Goal: Information Seeking & Learning: Learn about a topic

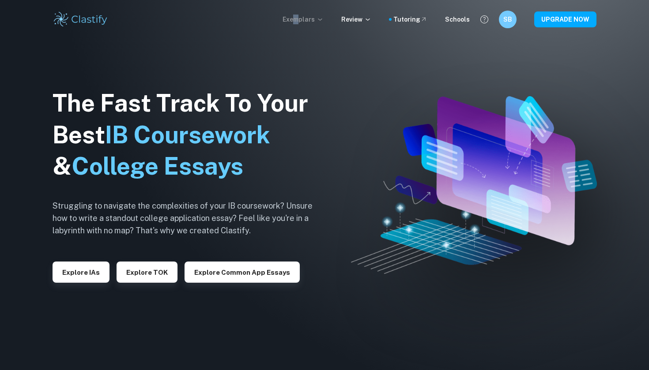
click at [302, 19] on p "Exemplars" at bounding box center [303, 20] width 41 height 10
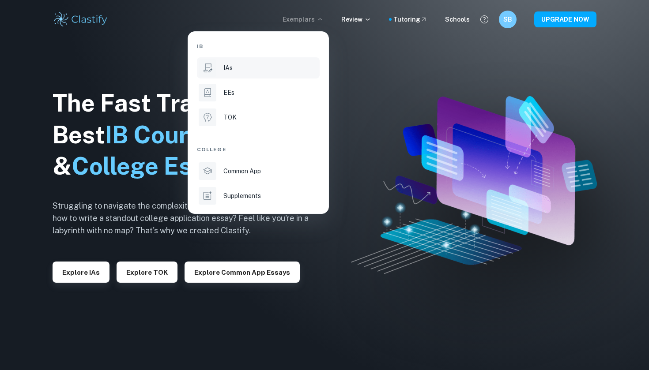
click at [248, 65] on div "IAs" at bounding box center [270, 68] width 94 height 10
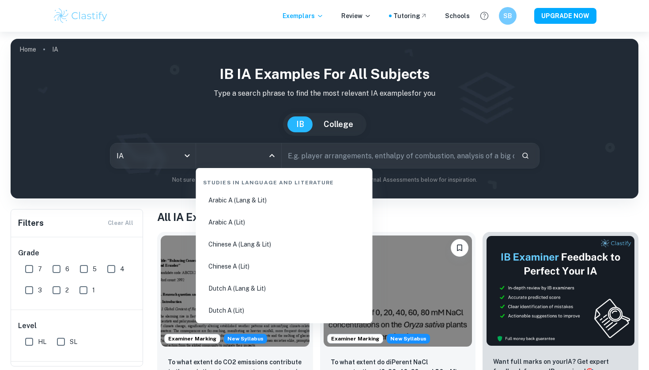
click at [228, 151] on input "All Subjects" at bounding box center [232, 155] width 64 height 17
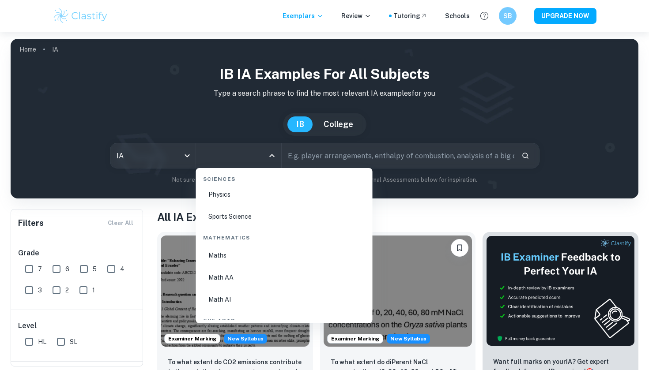
scroll to position [1387, 0]
click at [254, 218] on li "Chemistry" at bounding box center [285, 211] width 170 height 20
type input "Chemistry"
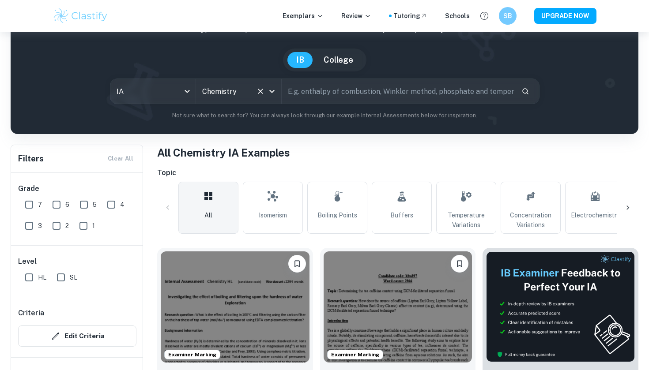
scroll to position [108, 0]
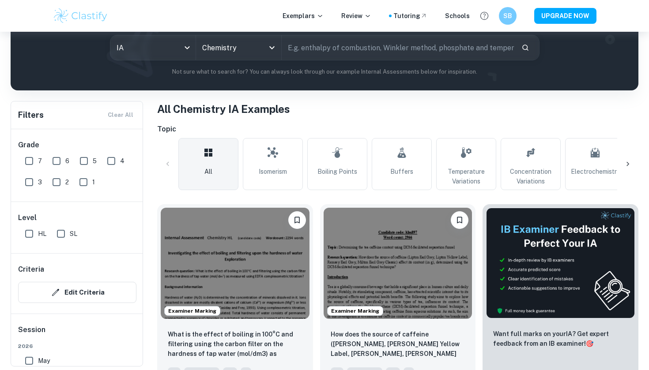
click at [480, 1] on div "Exemplars Review Tutoring Schools SB UPGRADE NOW" at bounding box center [324, 16] width 649 height 32
click at [59, 156] on input "6" at bounding box center [57, 161] width 18 height 18
checkbox input "true"
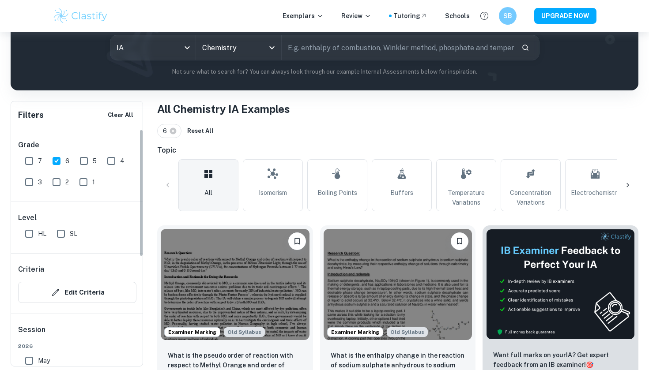
click at [24, 160] on input "7" at bounding box center [29, 161] width 18 height 18
checkbox input "true"
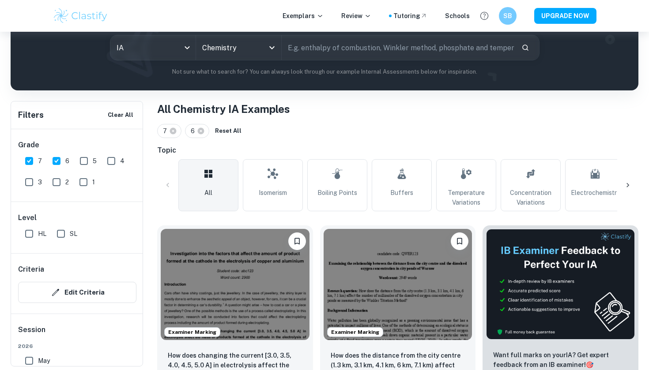
click at [72, 160] on div "6" at bounding box center [62, 159] width 27 height 21
click at [82, 160] on input "5" at bounding box center [84, 161] width 18 height 18
checkbox input "true"
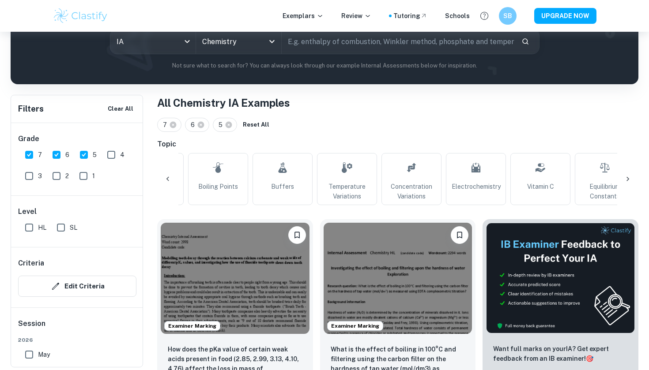
scroll to position [133, 0]
